Goal: Check status: Check status

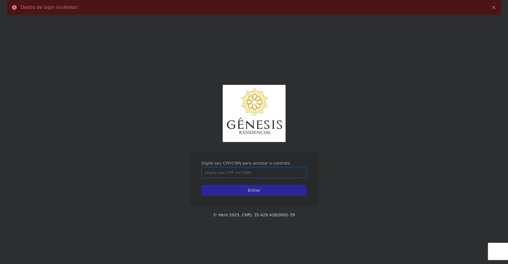
click at [231, 174] on input "Digite seu CPF/CNPJ para acessar o contrato" at bounding box center [254, 172] width 105 height 11
type input "44319529855"
click at [202, 185] on input "Entrar" at bounding box center [254, 190] width 105 height 11
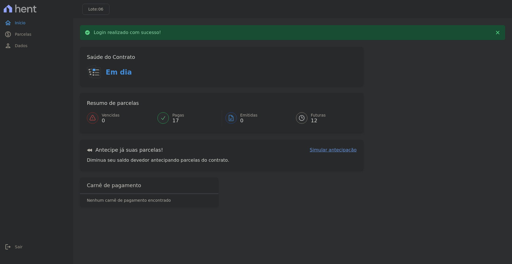
click at [309, 121] on link "Futuras 12" at bounding box center [322, 118] width 67 height 16
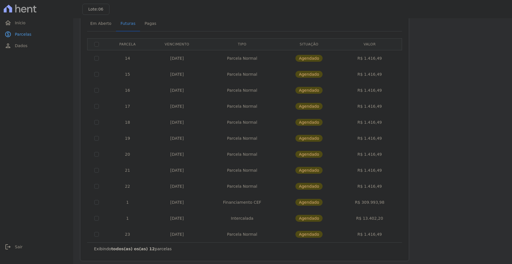
scroll to position [29, 0]
click at [380, 203] on td "R$ 309.993,98" at bounding box center [370, 202] width 62 height 16
drag, startPoint x: 380, startPoint y: 203, endPoint x: 366, endPoint y: 203, distance: 13.7
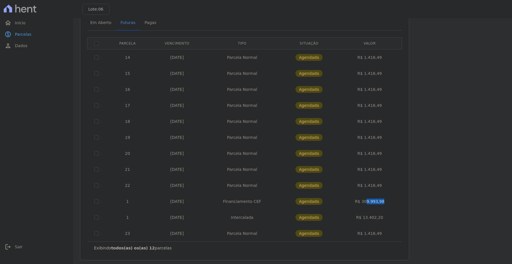
click at [366, 203] on td "R$ 309.993,98" at bounding box center [370, 202] width 62 height 16
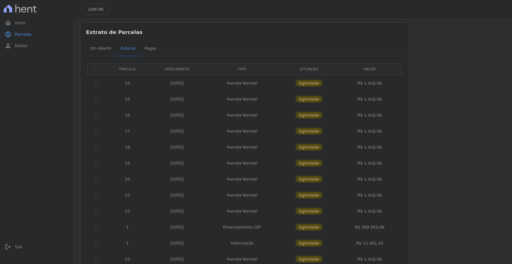
scroll to position [0, 0]
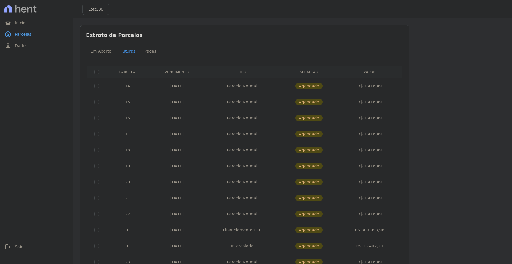
click at [141, 51] on span "Pagas" at bounding box center [150, 50] width 19 height 11
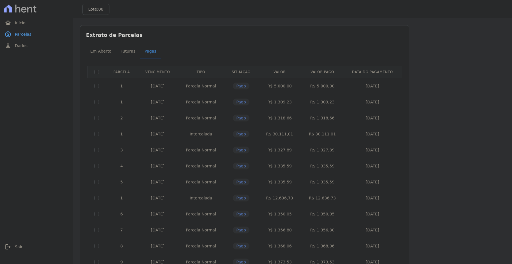
drag, startPoint x: 294, startPoint y: 104, endPoint x: 271, endPoint y: 102, distance: 22.6
click at [271, 102] on td "R$ 1.309,23" at bounding box center [279, 102] width 43 height 16
click at [443, 172] on div "Listagem de parcelas Baixar PDF Extrato de Parcelas Em [GEOGRAPHIC_DATA] Futura…" at bounding box center [292, 197] width 425 height 344
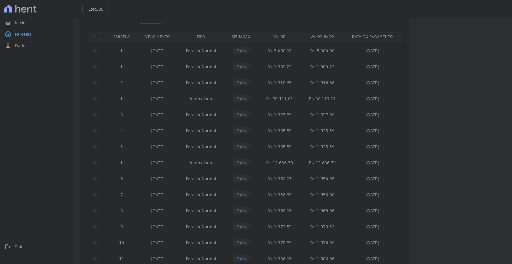
scroll to position [26, 0]
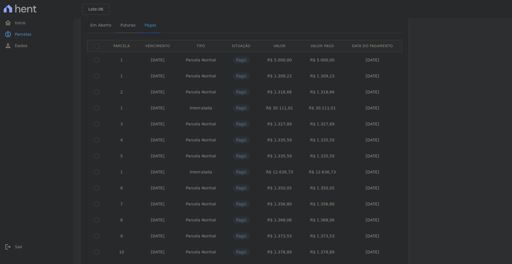
click at [130, 29] on span "Futuras" at bounding box center [128, 24] width 22 height 11
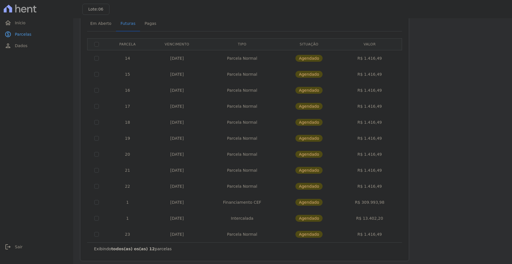
scroll to position [29, 0]
drag, startPoint x: 385, startPoint y: 200, endPoint x: 347, endPoint y: 200, distance: 38.6
click at [347, 200] on td "R$ 309.993,98" at bounding box center [370, 202] width 62 height 16
click at [458, 151] on div "Listagem de parcelas Baixar PDF Extrato de Parcelas Em [GEOGRAPHIC_DATA] Futura…" at bounding box center [292, 129] width 425 height 264
drag, startPoint x: 357, startPoint y: 201, endPoint x: 399, endPoint y: 202, distance: 42.0
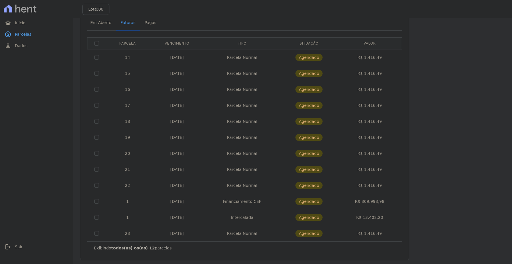
click at [399, 202] on td "R$ 309.993,98" at bounding box center [370, 202] width 62 height 16
click at [409, 194] on div "Extrato de Parcelas Em [GEOGRAPHIC_DATA] Futuras [GEOGRAPHIC_DATA] 0 selecionad…" at bounding box center [244, 129] width 329 height 264
drag, startPoint x: 358, startPoint y: 202, endPoint x: 391, endPoint y: 200, distance: 32.9
click at [391, 200] on td "R$ 309.993,98" at bounding box center [370, 202] width 62 height 16
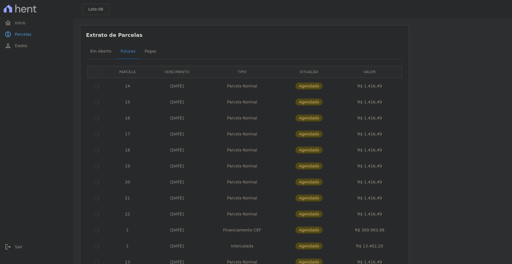
scroll to position [29, 0]
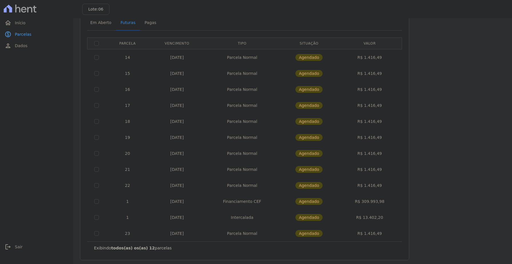
click at [172, 186] on td "[DATE]" at bounding box center [177, 186] width 55 height 16
drag, startPoint x: 172, startPoint y: 186, endPoint x: 181, endPoint y: 203, distance: 19.8
click at [181, 203] on td "[DATE]" at bounding box center [177, 202] width 55 height 16
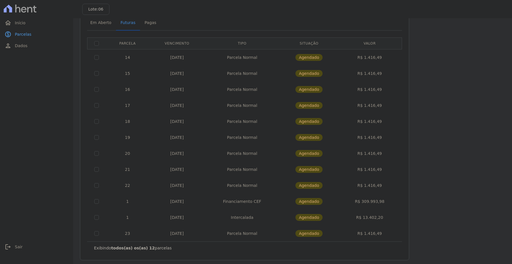
click at [181, 203] on td "[DATE]" at bounding box center [177, 202] width 55 height 16
drag, startPoint x: 386, startPoint y: 202, endPoint x: 352, endPoint y: 201, distance: 34.0
click at [352, 201] on td "R$ 309.993,98" at bounding box center [370, 202] width 62 height 16
drag, startPoint x: 352, startPoint y: 201, endPoint x: 436, endPoint y: 188, distance: 84.5
click at [436, 188] on div "Listagem de parcelas Baixar PDF Extrato de Parcelas Em [GEOGRAPHIC_DATA] Futura…" at bounding box center [292, 129] width 425 height 264
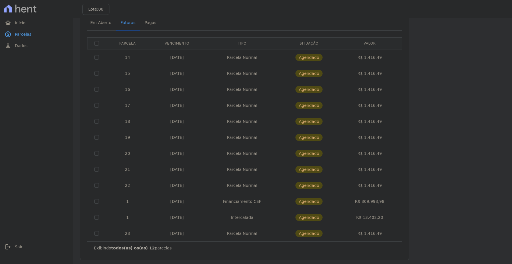
drag, startPoint x: 386, startPoint y: 217, endPoint x: 360, endPoint y: 216, distance: 26.3
click at [360, 216] on td "R$ 13.402,20" at bounding box center [370, 218] width 62 height 16
drag, startPoint x: 360, startPoint y: 216, endPoint x: 382, endPoint y: 217, distance: 22.6
click at [382, 217] on td "R$ 13.402,20" at bounding box center [370, 218] width 62 height 16
drag, startPoint x: 382, startPoint y: 217, endPoint x: 355, endPoint y: 215, distance: 27.8
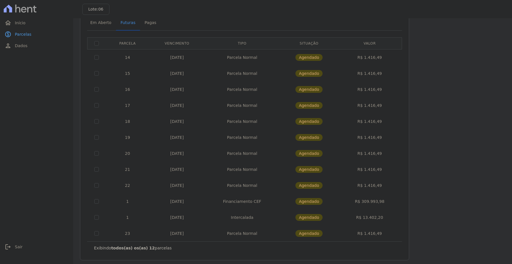
click at [355, 215] on td "R$ 13.402,20" at bounding box center [370, 218] width 62 height 16
drag, startPoint x: 355, startPoint y: 215, endPoint x: 388, endPoint y: 202, distance: 35.1
click at [388, 202] on td "R$ 309.993,98" at bounding box center [370, 202] width 62 height 16
click at [363, 22] on div "Em Aberto Futuras Pagas" at bounding box center [245, 23] width 318 height 14
click at [372, 60] on td "R$ 1.416,49" at bounding box center [370, 57] width 62 height 16
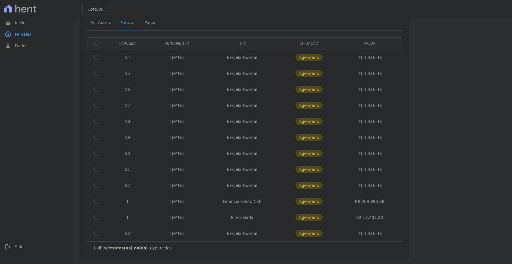
click at [372, 60] on td "R$ 1.416,49" at bounding box center [370, 57] width 62 height 16
drag, startPoint x: 386, startPoint y: 214, endPoint x: 353, endPoint y: 220, distance: 34.2
click at [353, 220] on td "R$ 13.402,20" at bounding box center [370, 218] width 62 height 16
